Goal: Transaction & Acquisition: Purchase product/service

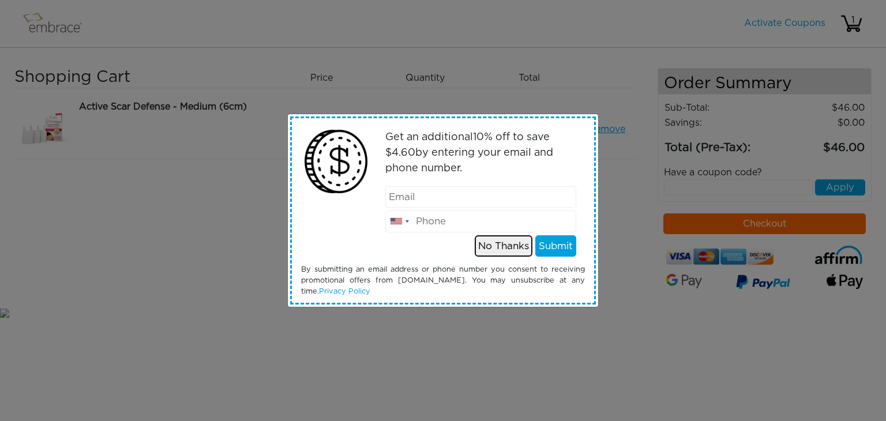
click at [500, 249] on button "No Thanks" at bounding box center [504, 246] width 58 height 22
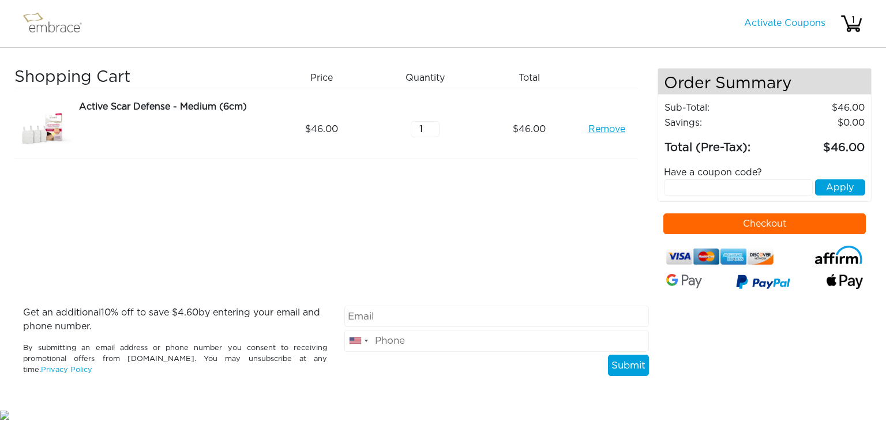
click at [795, 222] on button "Checkout" at bounding box center [765, 224] width 203 height 21
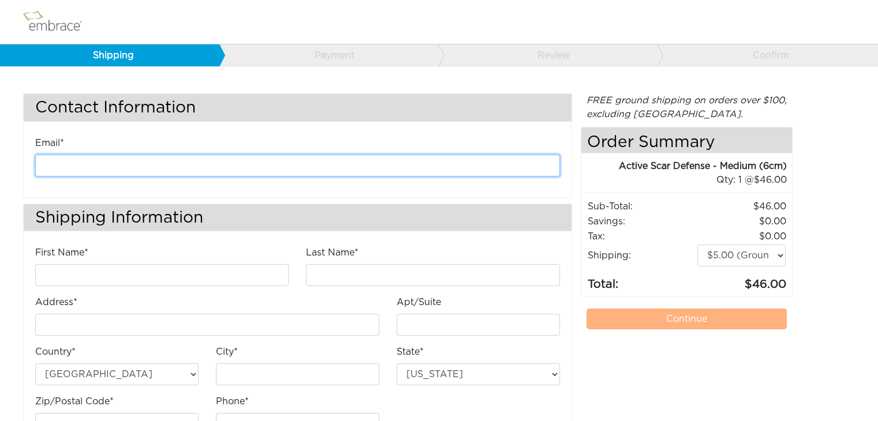
click at [515, 162] on input "email" at bounding box center [297, 166] width 525 height 22
type input "bernadette_chaplin@yahoo.com"
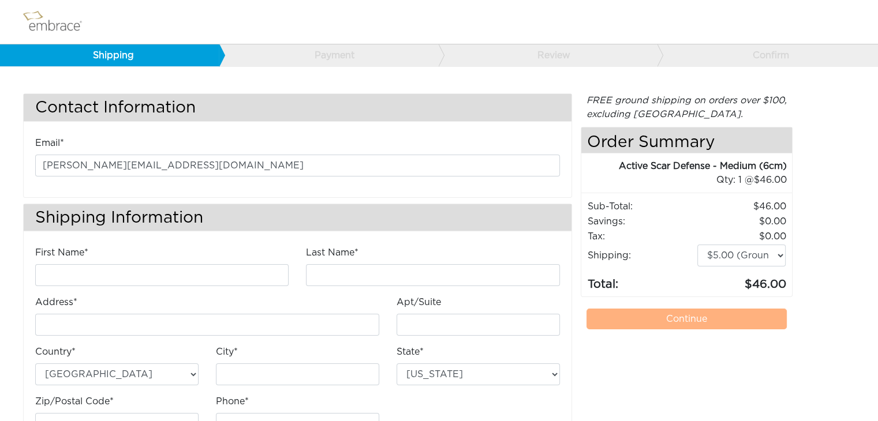
type input "Bernadette"
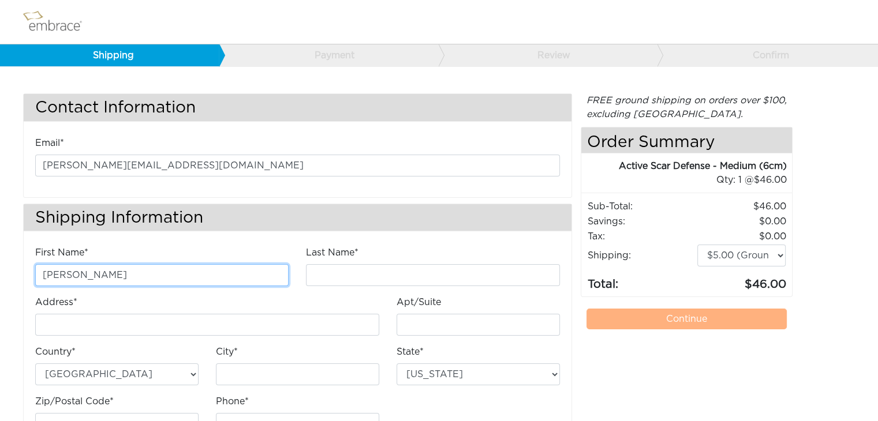
type input "Nieto"
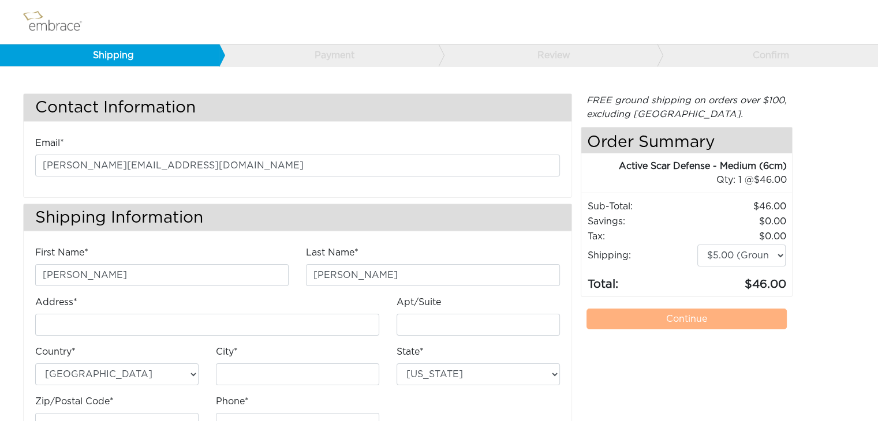
type input "[STREET_ADDRESS]"
type input "San Diego"
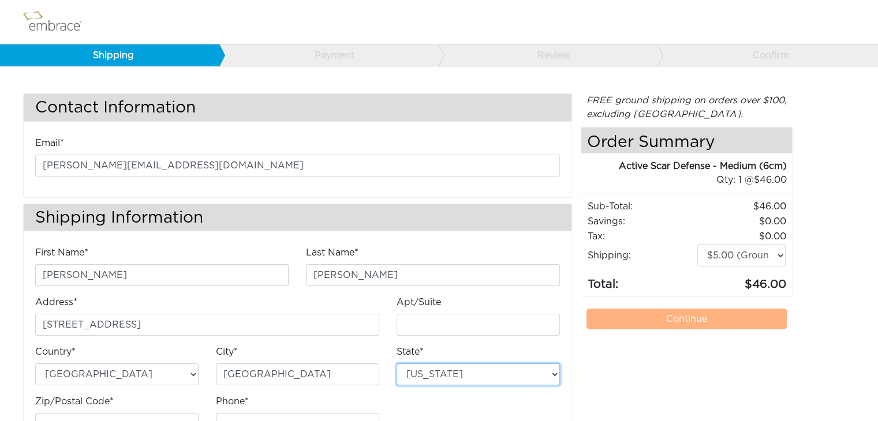
select select "CA"
type input "92109"
type input "8584057750"
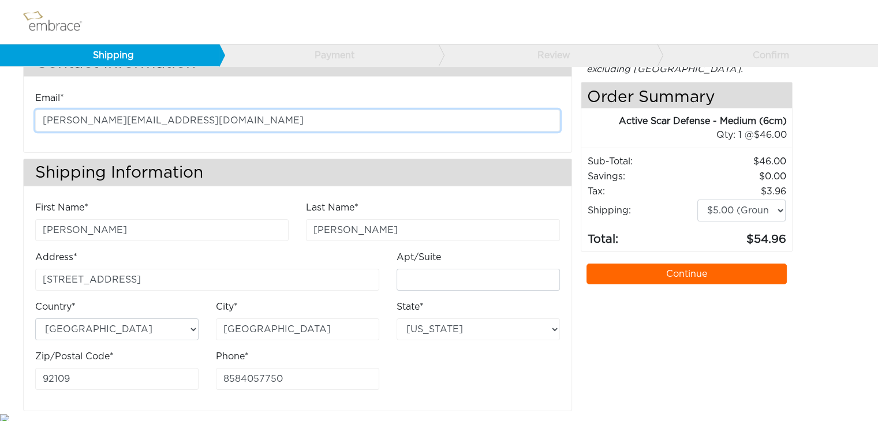
scroll to position [48, 0]
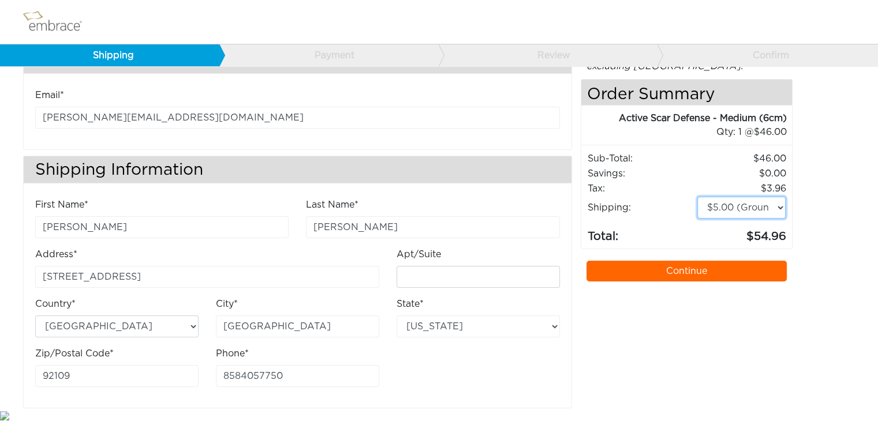
click at [780, 210] on select "$5.00 (Ground) $15.00 (Express Saver) $20.00 (Two Day) $30.00 (Overnight)" at bounding box center [741, 208] width 89 height 22
click at [841, 331] on div "Contact Information Email* bernadette_chaplin@yahoo.com Shipping Information Fi…" at bounding box center [438, 227] width 849 height 363
click at [734, 271] on link "Continue" at bounding box center [686, 271] width 201 height 21
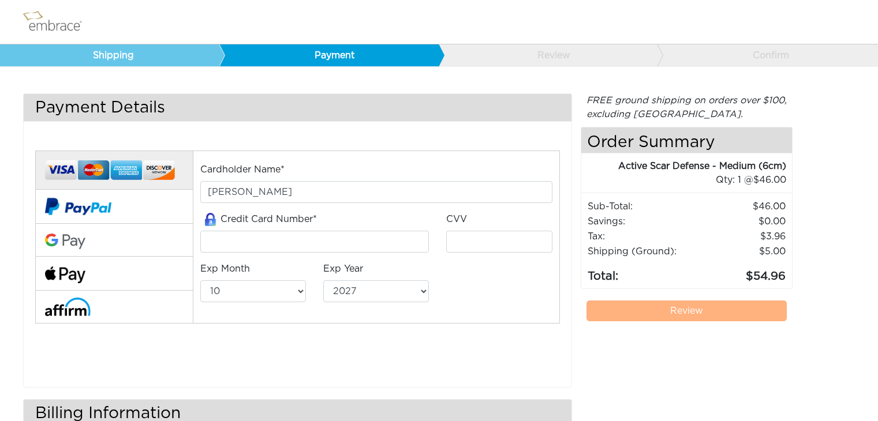
select select "10"
select select "2027"
click at [353, 238] on input "tel" at bounding box center [314, 242] width 229 height 22
type input "4003447684430822"
select select "6"
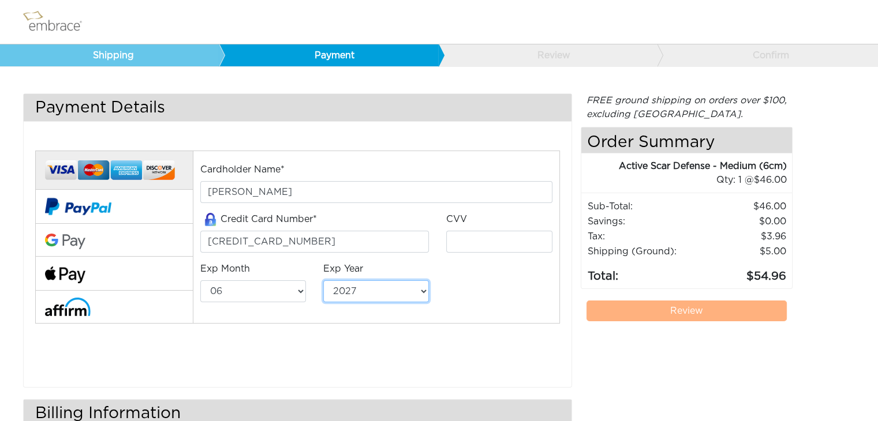
select select "2026"
click at [495, 239] on input "tel" at bounding box center [499, 242] width 106 height 22
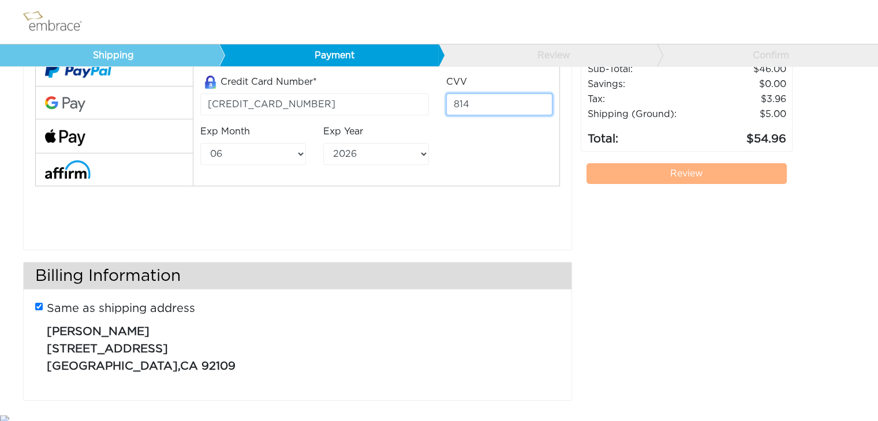
scroll to position [142, 0]
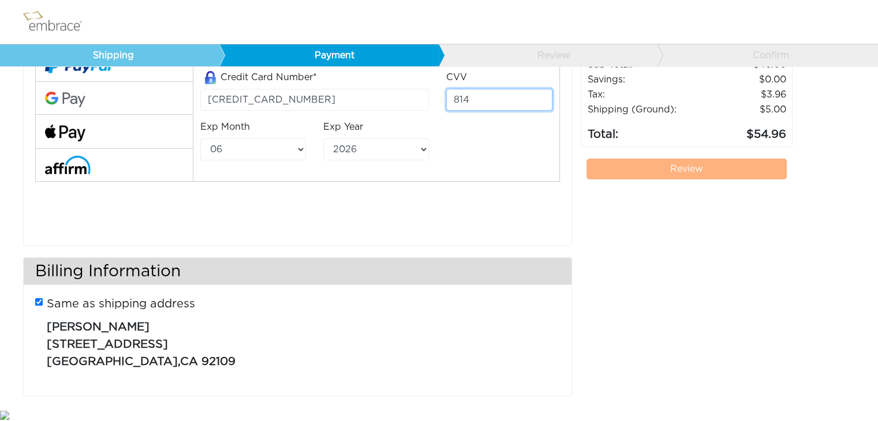
type input "814"
click at [499, 242] on div "Full Payment Split Payment* *At the time of purchase, embrace® will bill your c…" at bounding box center [298, 119] width 548 height 251
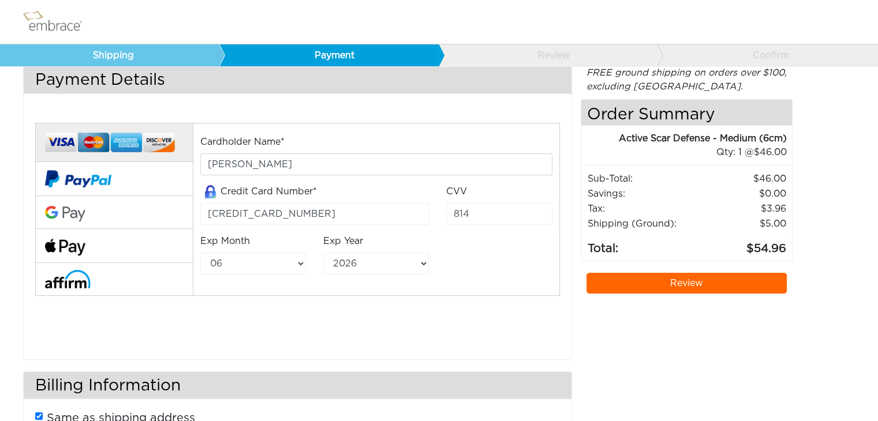
scroll to position [13, 0]
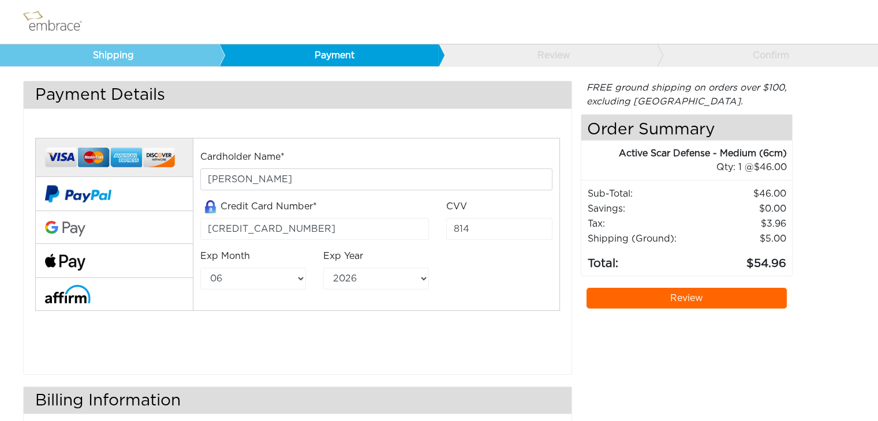
click at [756, 295] on link "Review" at bounding box center [686, 298] width 201 height 21
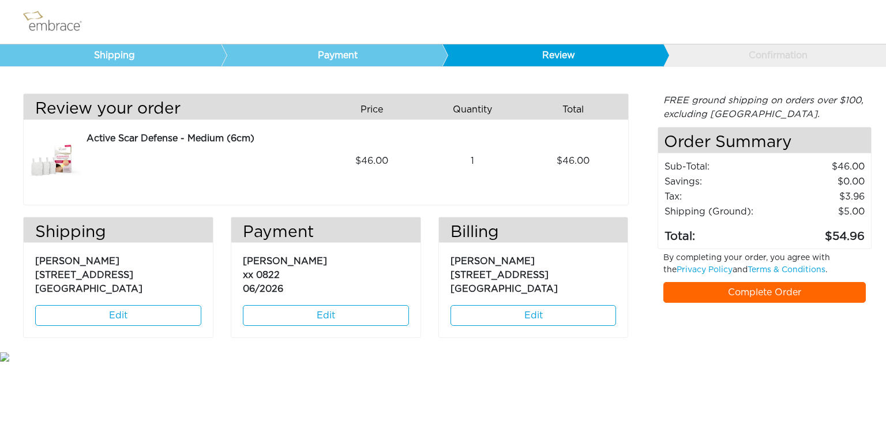
click at [817, 293] on link "Complete Order" at bounding box center [765, 292] width 203 height 21
